Goal: Information Seeking & Learning: Learn about a topic

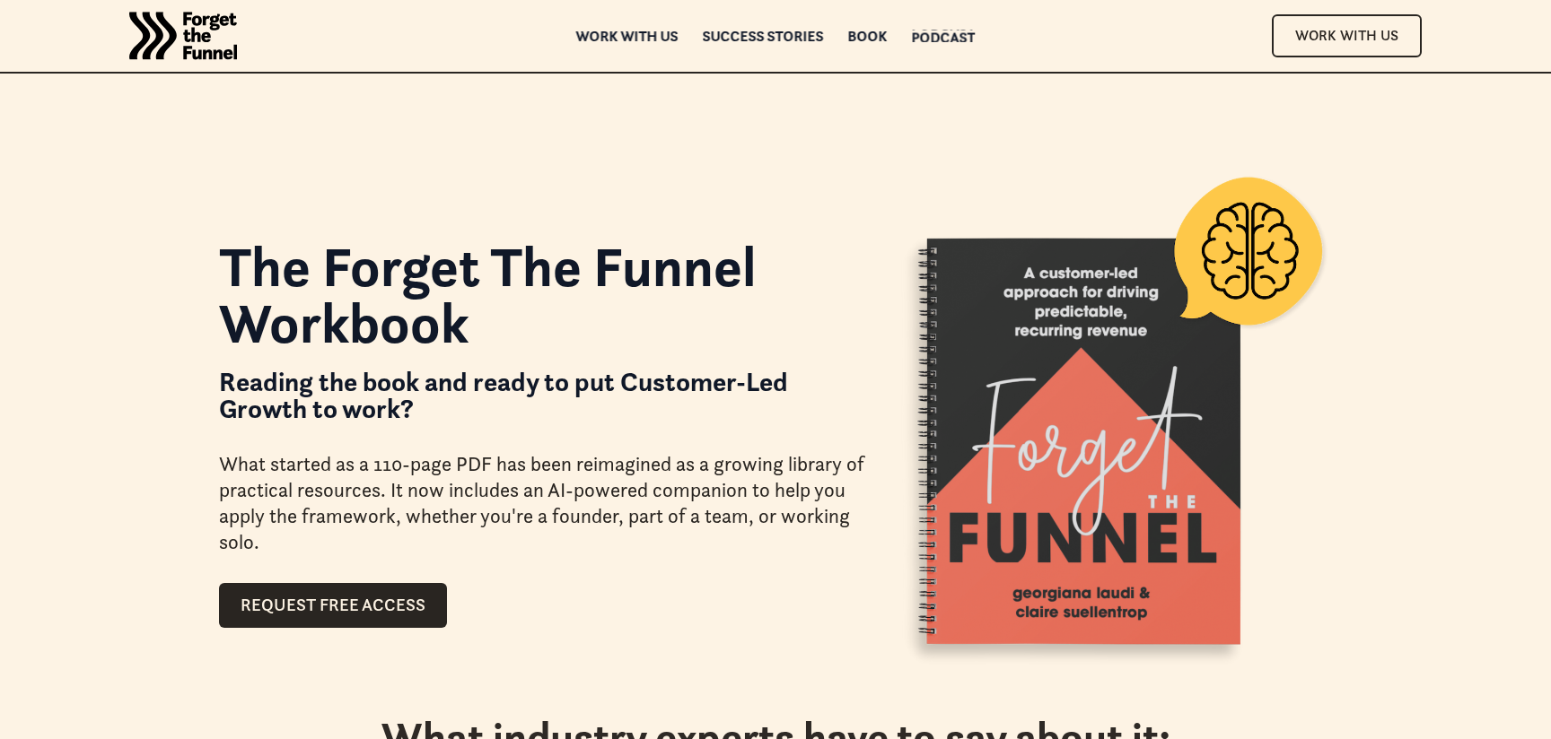
click at [941, 31] on div "Podcast" at bounding box center [944, 37] width 64 height 13
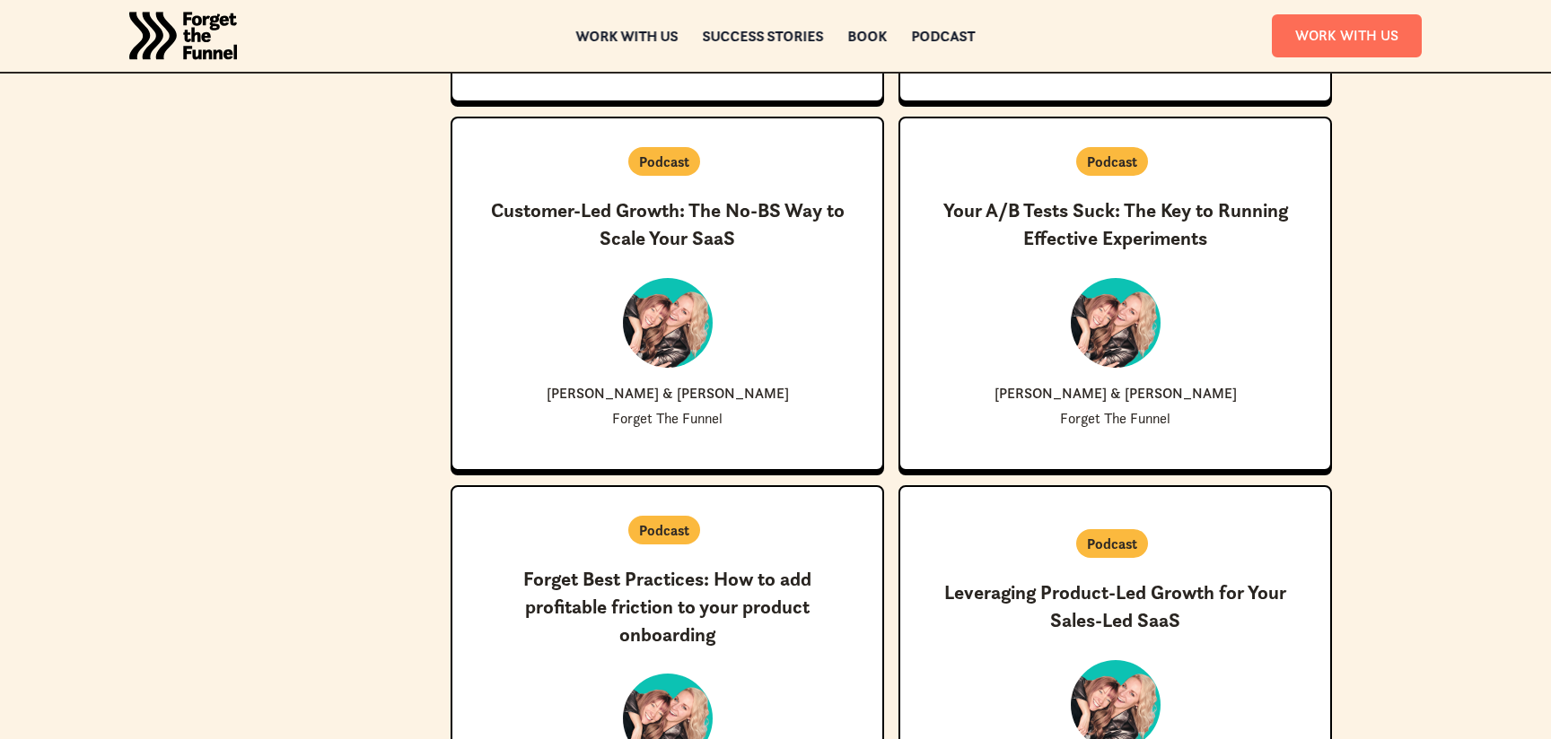
scroll to position [2906, 0]
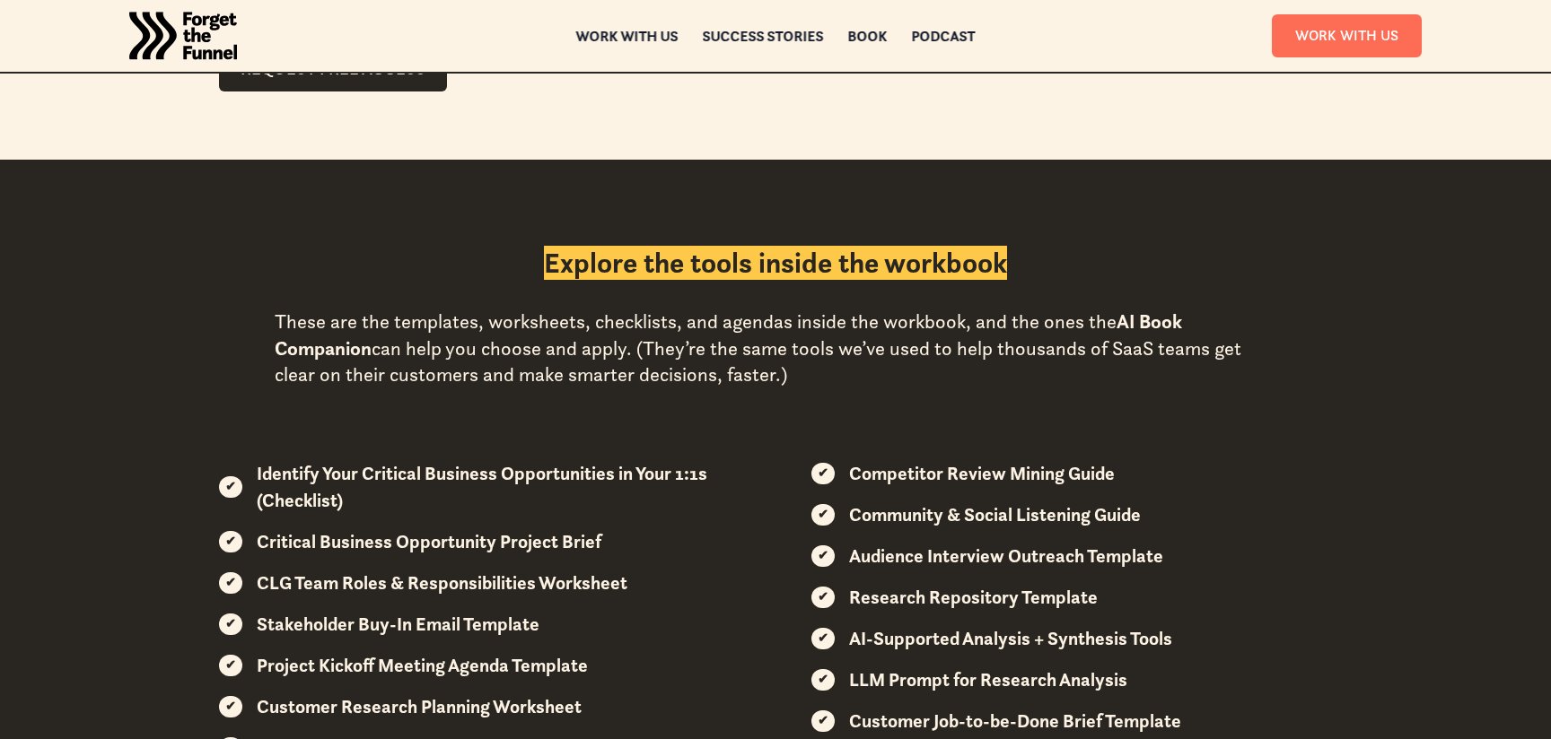
scroll to position [1792, 0]
